Goal: Transaction & Acquisition: Subscribe to service/newsletter

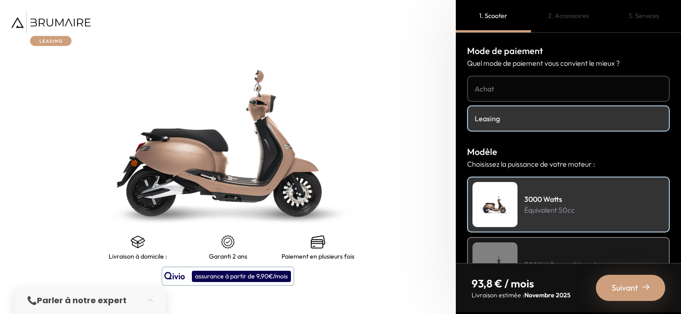
click at [72, 22] on img at bounding box center [50, 28] width 79 height 35
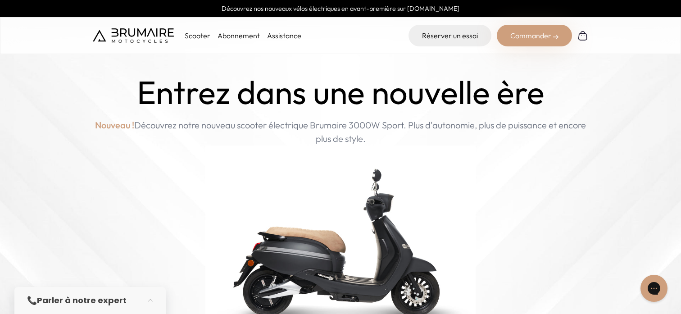
click at [235, 33] on link "Abonnement" at bounding box center [239, 35] width 42 height 9
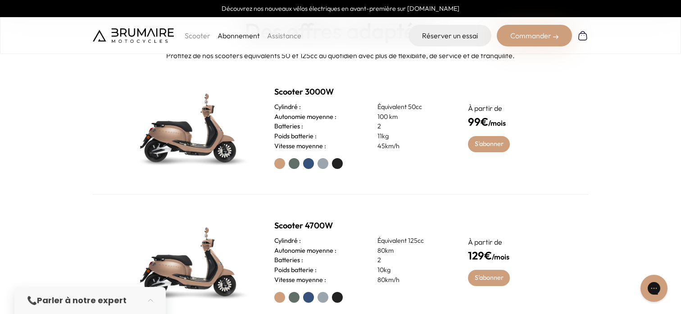
scroll to position [367, 0]
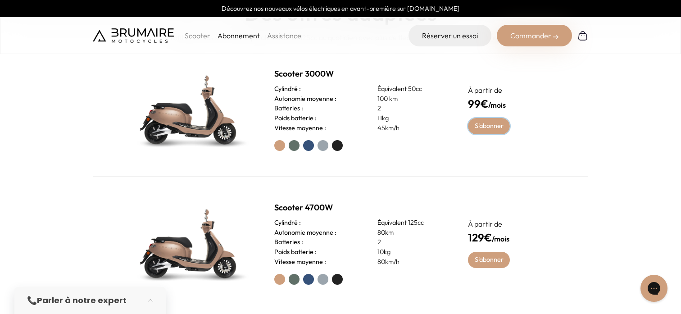
click at [494, 128] on link "S'abonner" at bounding box center [489, 126] width 42 height 16
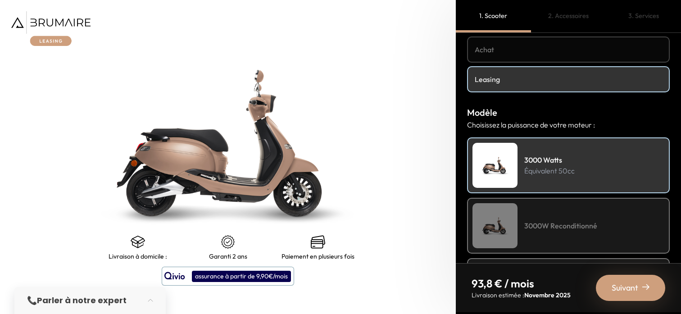
scroll to position [40, 0]
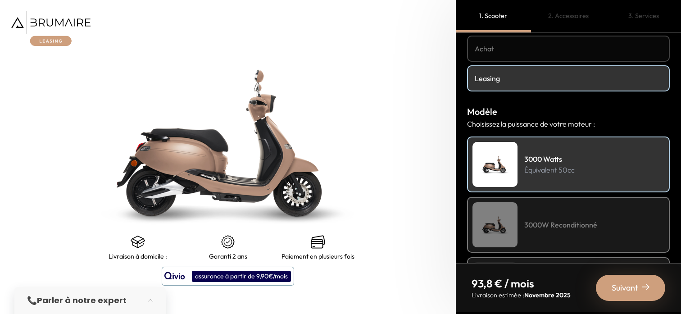
click at [534, 79] on h4 "Leasing" at bounding box center [568, 78] width 187 height 11
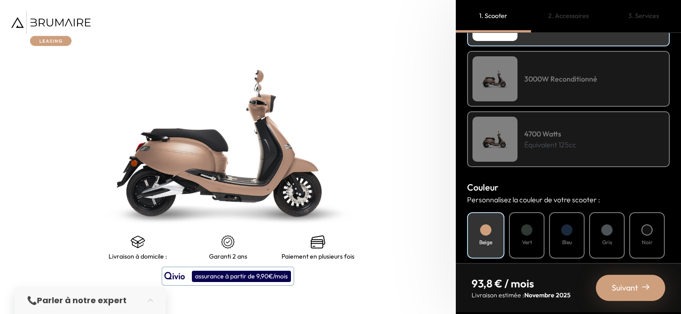
scroll to position [195, 0]
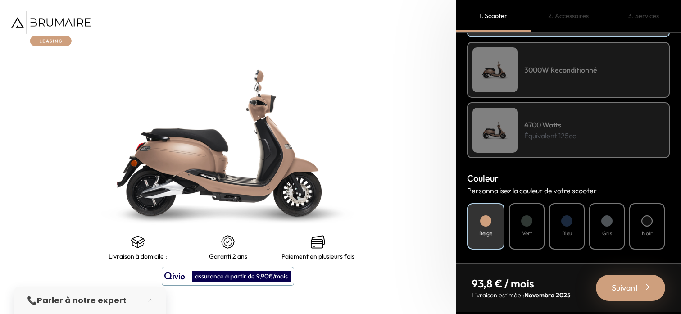
click at [529, 209] on div "Vert" at bounding box center [527, 226] width 36 height 46
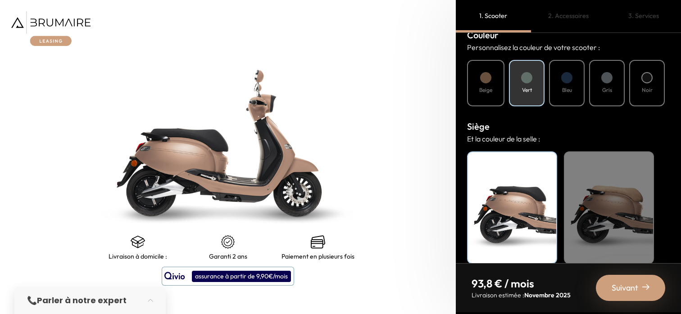
scroll to position [350, 0]
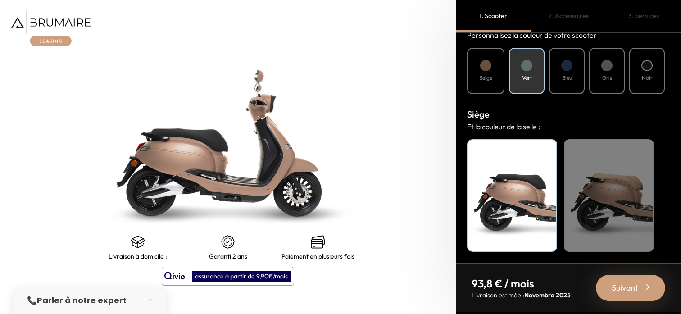
click at [511, 215] on div "Noir" at bounding box center [512, 195] width 90 height 113
click at [629, 296] on div "Suivant" at bounding box center [630, 288] width 69 height 26
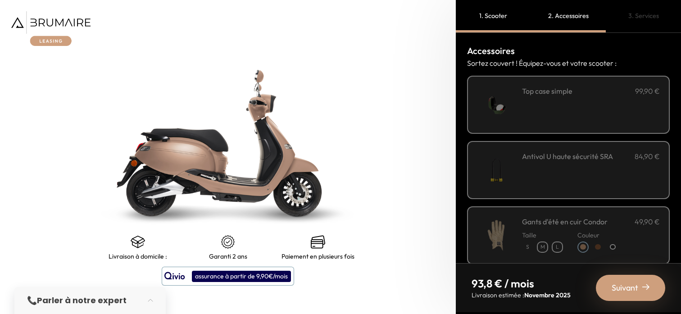
click at [615, 108] on div "**********" at bounding box center [591, 105] width 138 height 38
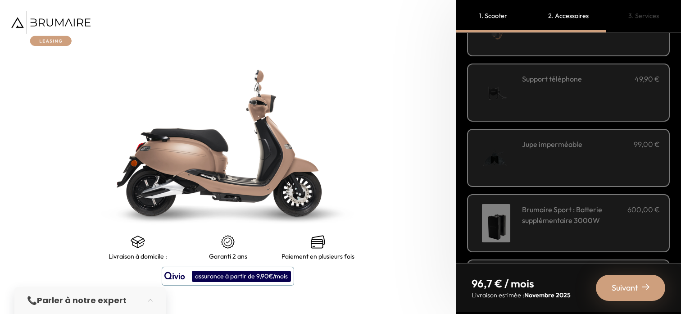
scroll to position [339, 0]
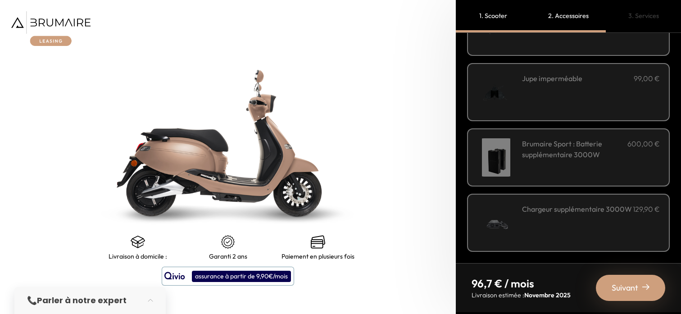
click at [618, 285] on span "Suivant" at bounding box center [625, 288] width 27 height 13
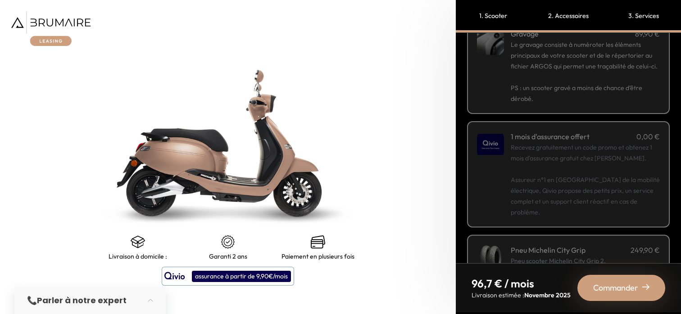
scroll to position [179, 0]
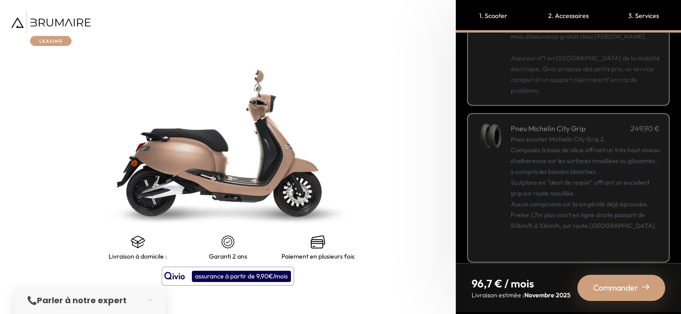
click at [616, 286] on span "Commander" at bounding box center [615, 288] width 45 height 13
